Goal: Information Seeking & Learning: Learn about a topic

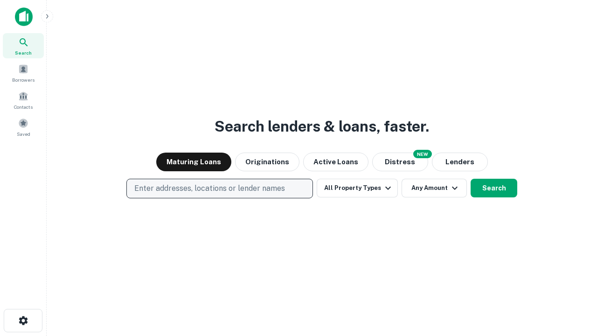
click at [219, 189] on p "Enter addresses, locations or lender names" at bounding box center [209, 188] width 151 height 11
type input "**********"
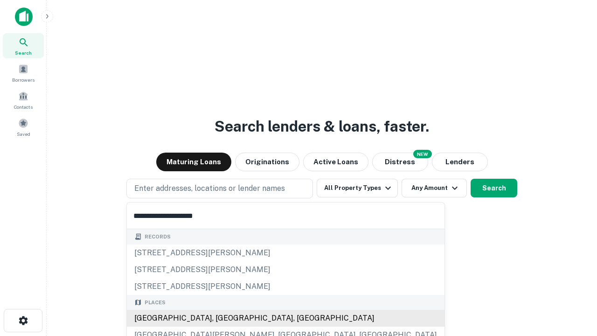
click at [223, 318] on div "[GEOGRAPHIC_DATA], [GEOGRAPHIC_DATA], [GEOGRAPHIC_DATA]" at bounding box center [286, 318] width 318 height 17
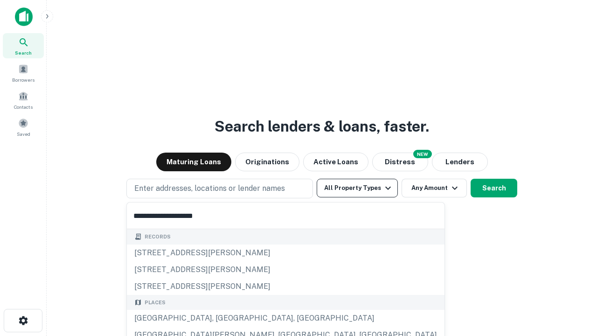
click at [357, 188] on button "All Property Types" at bounding box center [357, 188] width 81 height 19
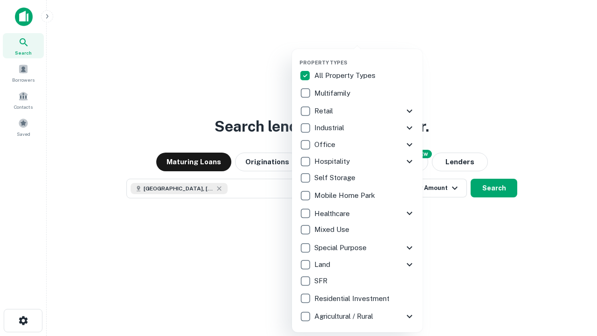
click at [365, 56] on button "button" at bounding box center [365, 56] width 131 height 0
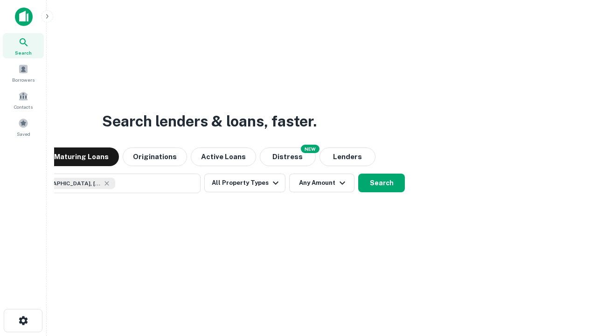
scroll to position [15, 0]
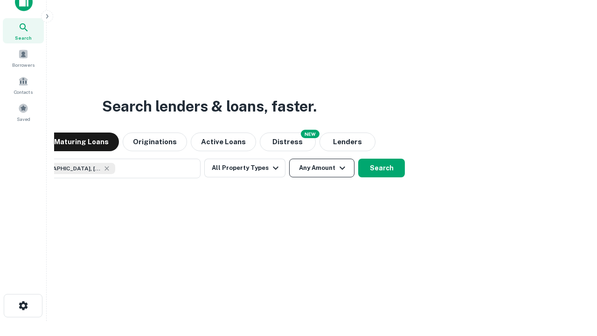
click at [289, 159] on button "Any Amount" at bounding box center [321, 168] width 65 height 19
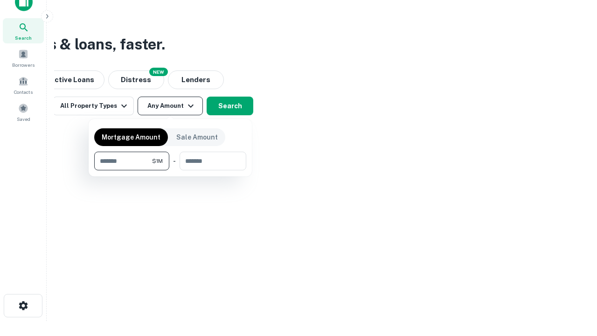
type input "*******"
click at [170, 170] on button "button" at bounding box center [170, 170] width 152 height 0
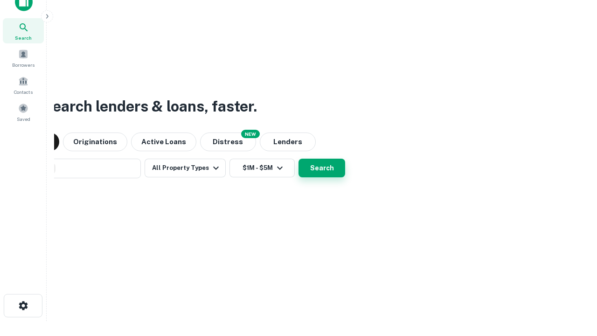
click at [299, 159] on button "Search" at bounding box center [322, 168] width 47 height 19
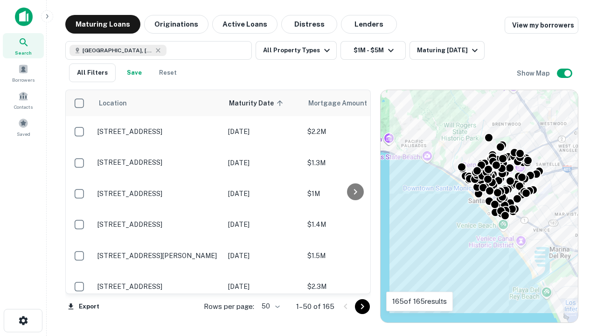
click at [269, 306] on body "Search Borrowers Contacts Saved Maturing Loans Originations Active Loans Distre…" at bounding box center [298, 168] width 597 height 336
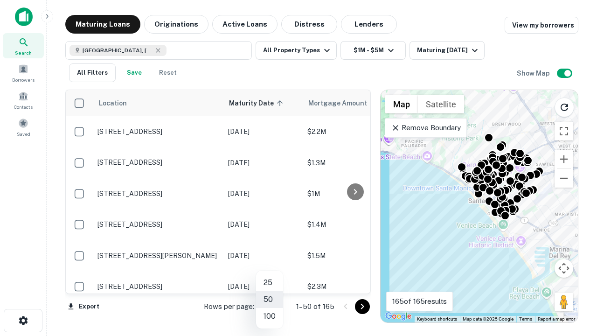
click at [270, 283] on li "25" at bounding box center [269, 282] width 27 height 17
